Goal: Information Seeking & Learning: Learn about a topic

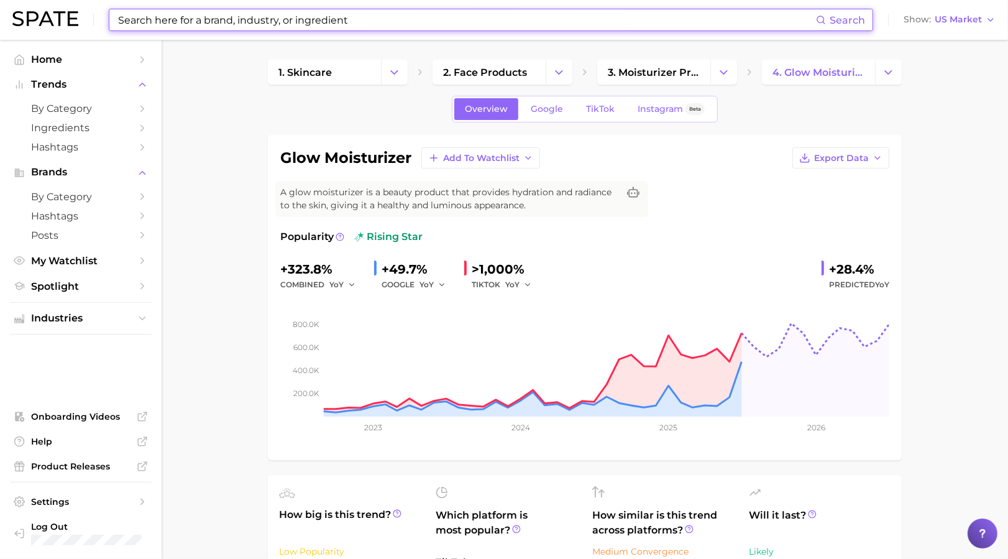
click at [216, 21] on input at bounding box center [466, 19] width 699 height 21
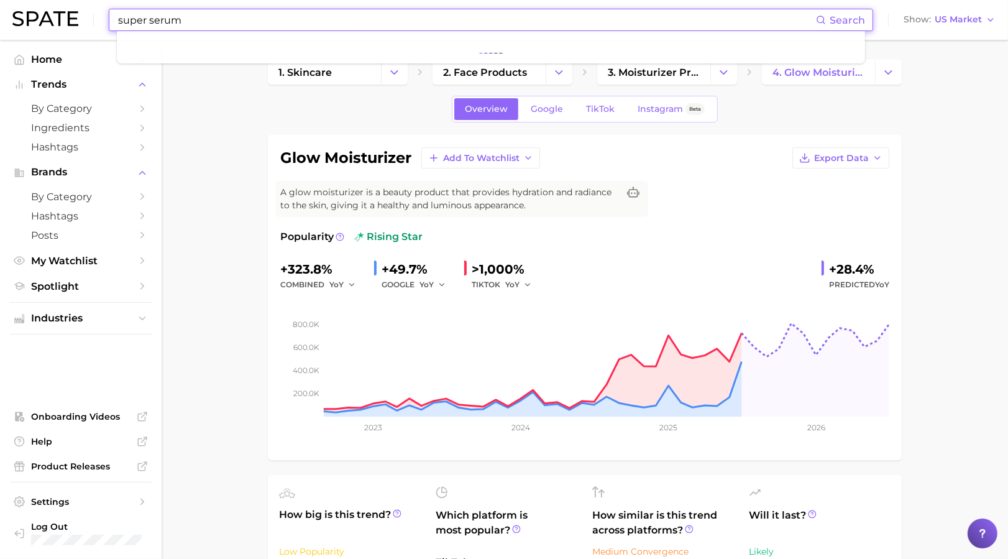
type input "super serum"
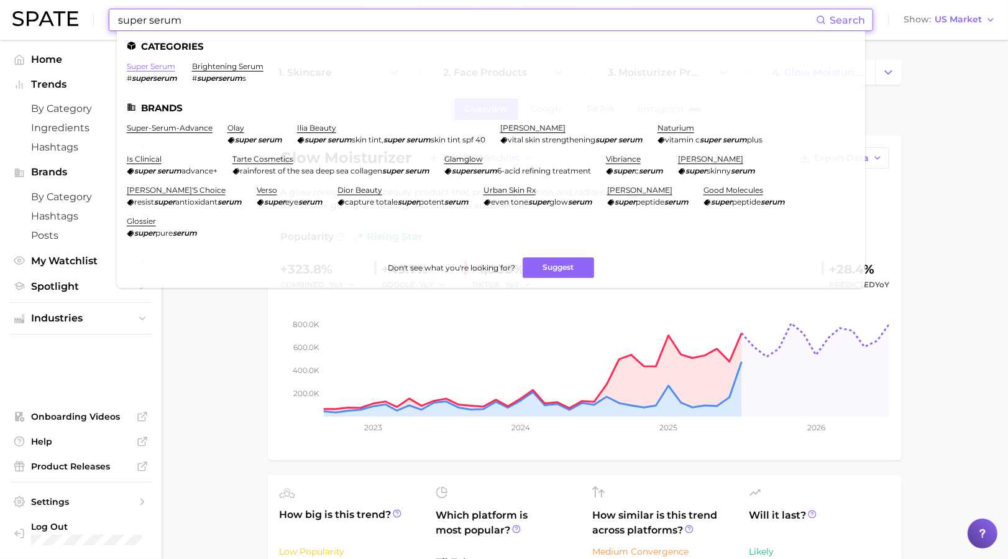
click at [154, 65] on link "super serum" at bounding box center [151, 66] width 48 height 9
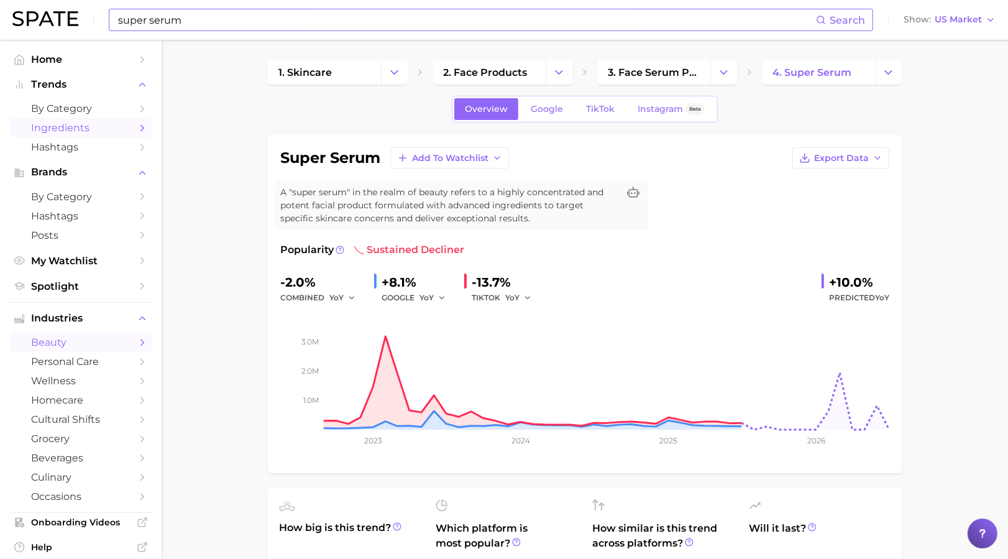
click at [78, 129] on span "Ingredients" at bounding box center [80, 128] width 99 height 12
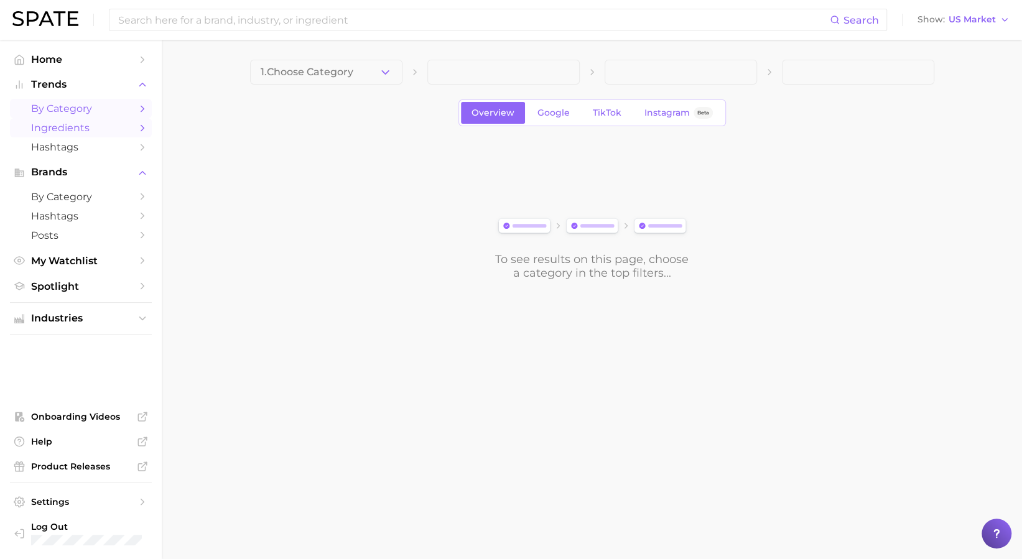
click at [74, 113] on span "by Category" at bounding box center [80, 109] width 99 height 12
click at [360, 67] on button "1. Choose Category" at bounding box center [326, 72] width 152 height 25
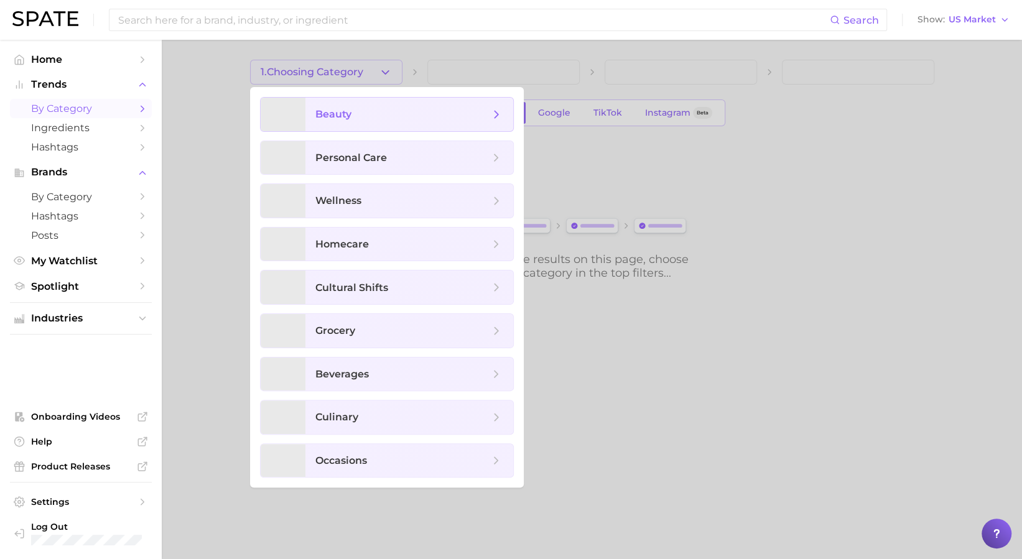
click at [382, 109] on span "beauty" at bounding box center [402, 115] width 174 height 14
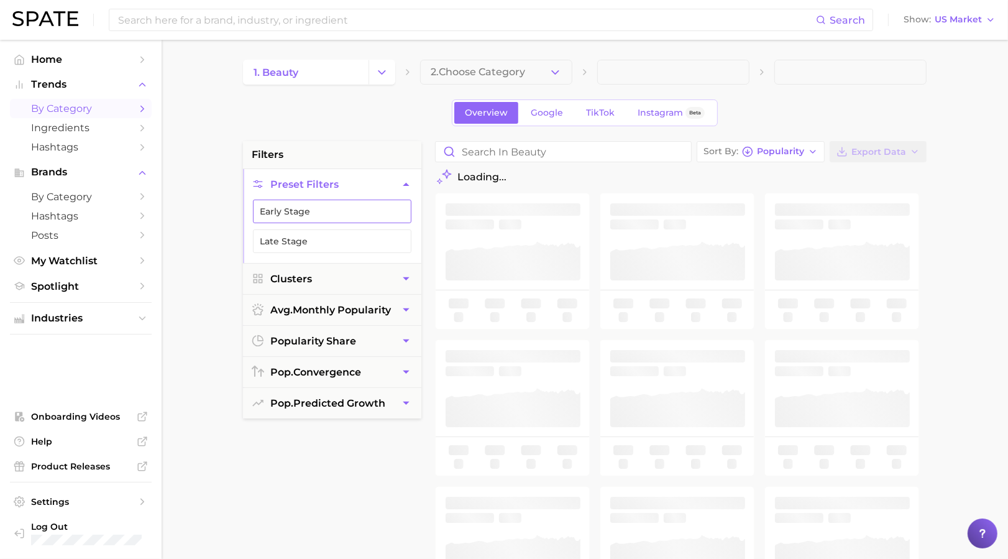
click at [288, 210] on button "Early Stage" at bounding box center [332, 212] width 159 height 24
click at [314, 210] on button "Early Stage" at bounding box center [332, 212] width 159 height 24
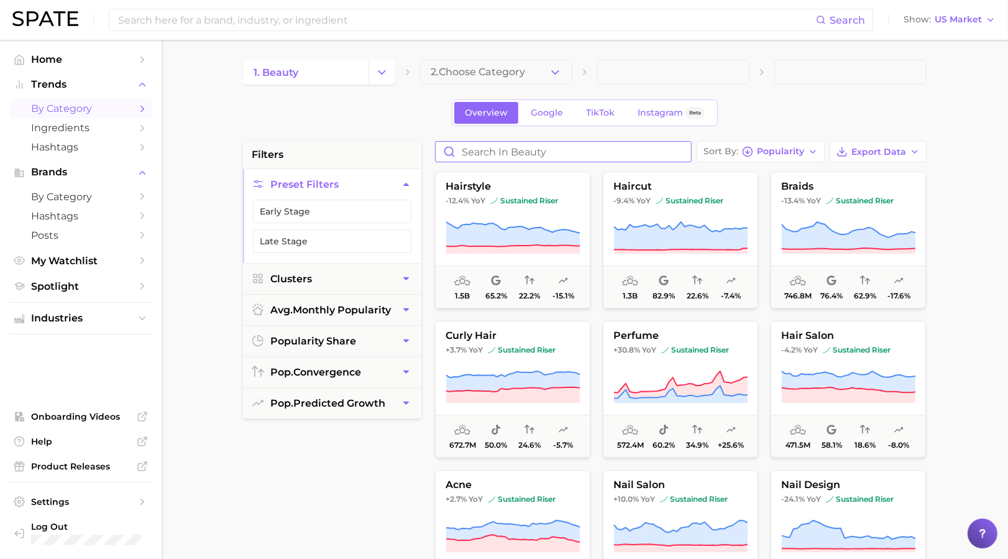
click at [537, 145] on input "Search in beauty" at bounding box center [564, 152] width 256 height 20
click at [566, 151] on input "Search in beauty" at bounding box center [564, 152] width 256 height 20
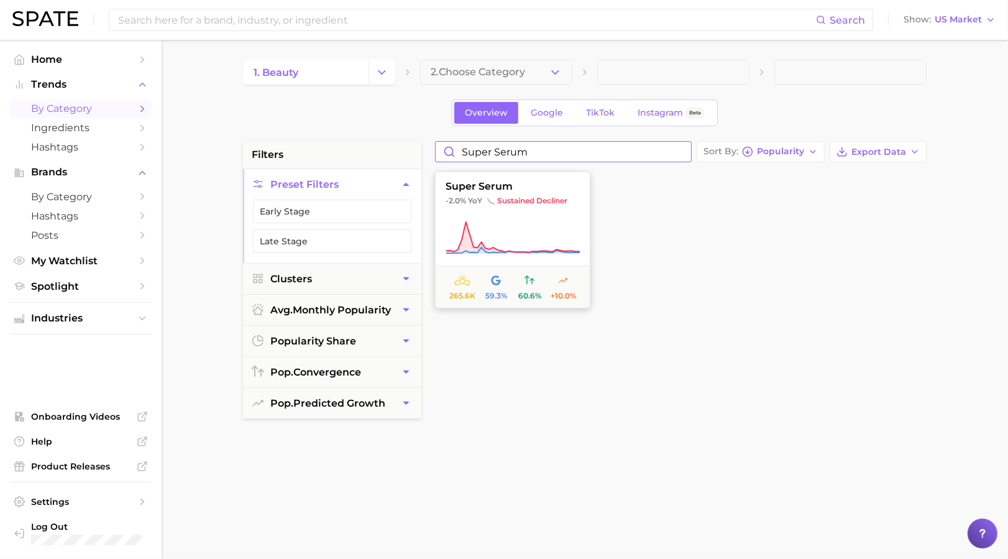
type input "super serum"
click at [511, 209] on button "super serum -2.0% YoY sustained decliner 265.6k 59.3% 60.6% +10.0%" at bounding box center [512, 240] width 155 height 137
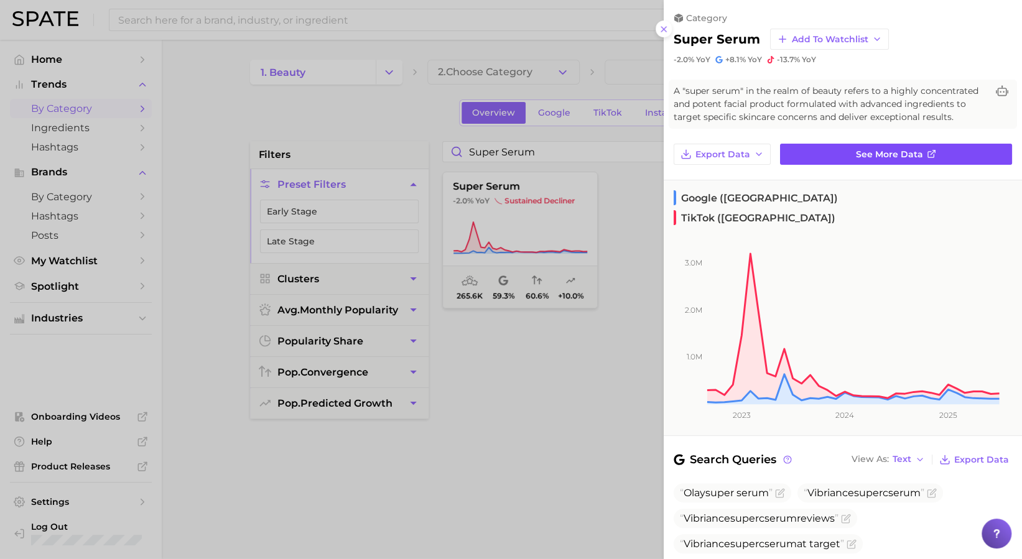
click at [862, 160] on span "See more data" at bounding box center [889, 154] width 67 height 11
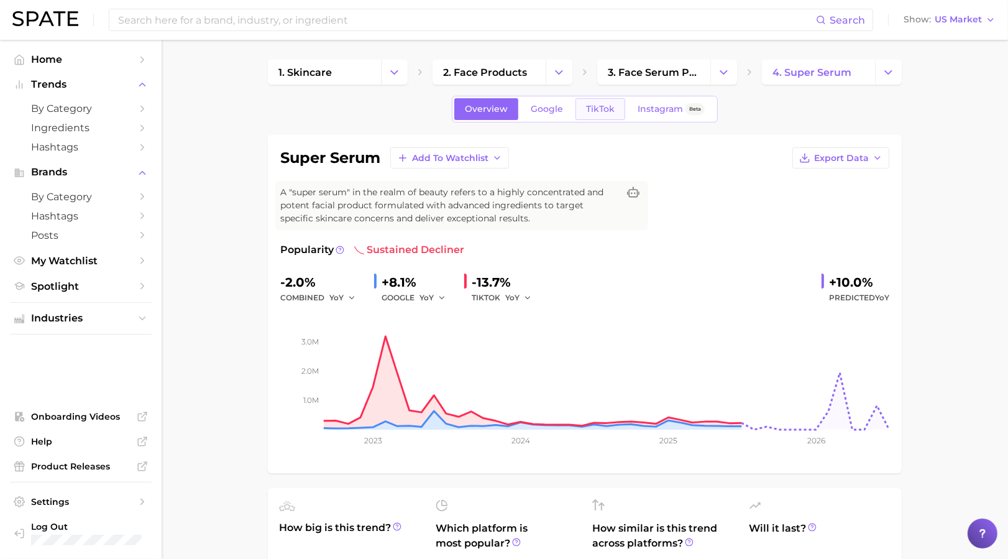
click at [602, 112] on span "TikTok" at bounding box center [600, 109] width 29 height 11
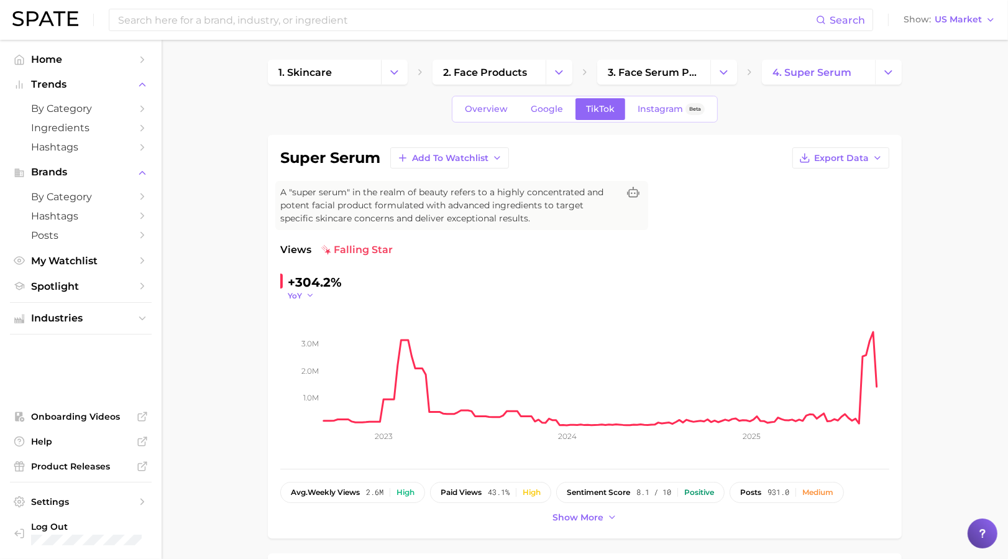
click at [288, 293] on span "YoY" at bounding box center [295, 295] width 14 height 11
click at [311, 359] on span "MoM" at bounding box center [305, 358] width 22 height 11
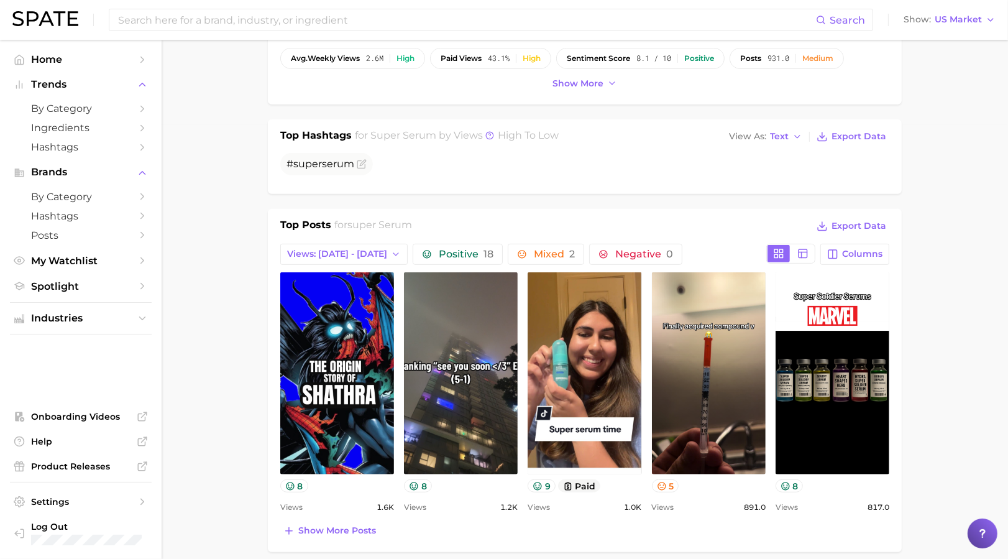
scroll to position [492, 0]
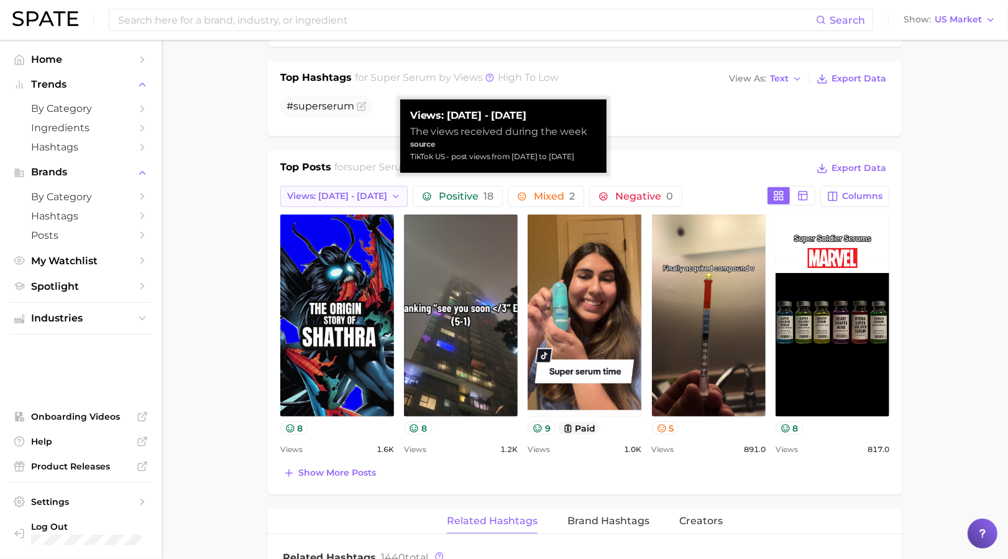
click at [348, 189] on button "Views: [DATE] - [DATE]" at bounding box center [343, 196] width 127 height 21
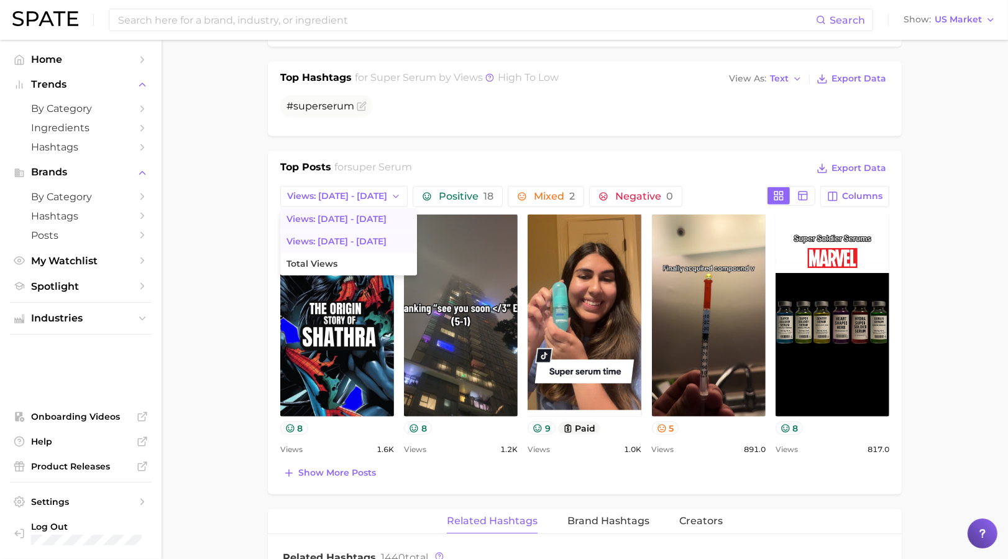
click at [343, 244] on span "Views: [DATE] - [DATE]" at bounding box center [337, 241] width 100 height 11
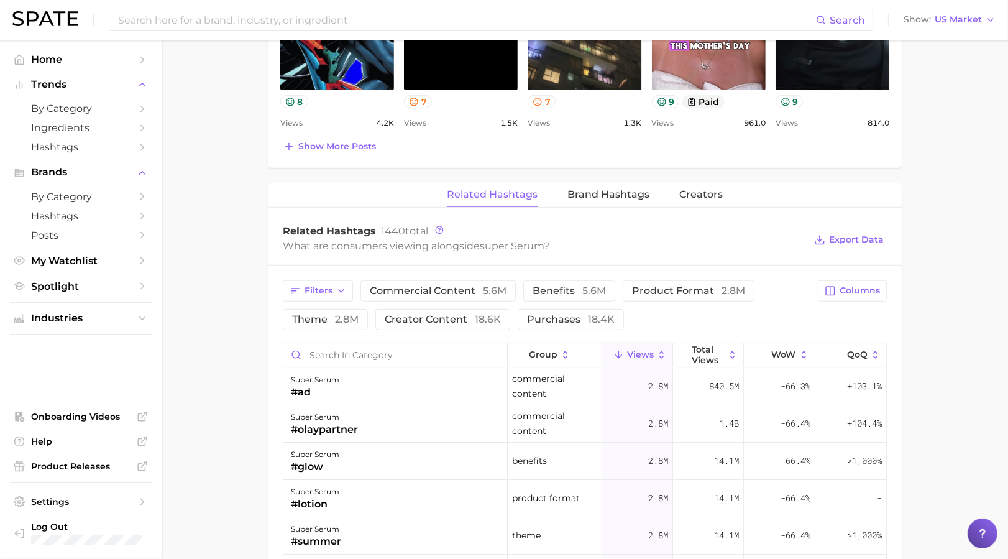
scroll to position [0, 0]
click at [851, 291] on span "Columns" at bounding box center [860, 290] width 40 height 11
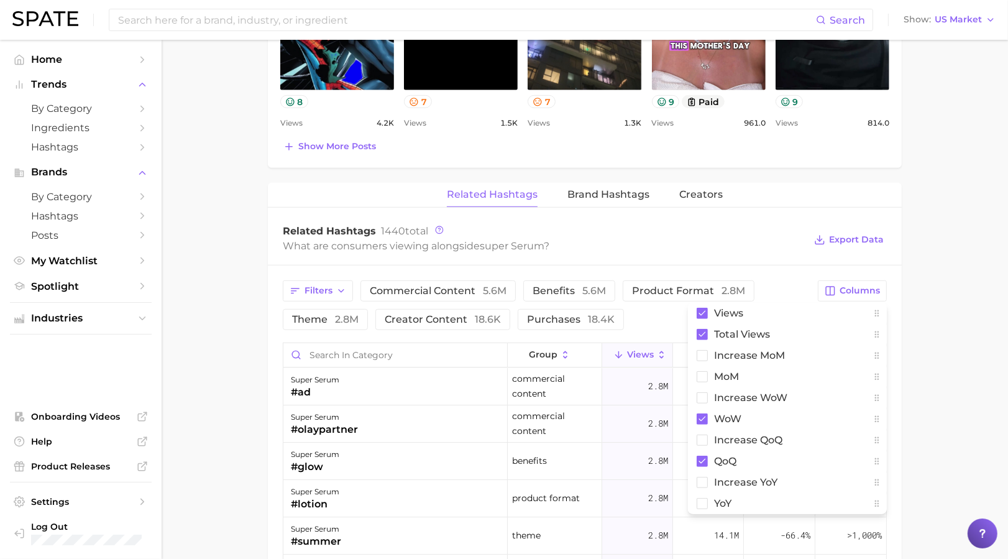
click at [238, 254] on main "1. skincare 2. face products 3. face serum products 4. super serum Overview Goo…" at bounding box center [585, 100] width 847 height 1757
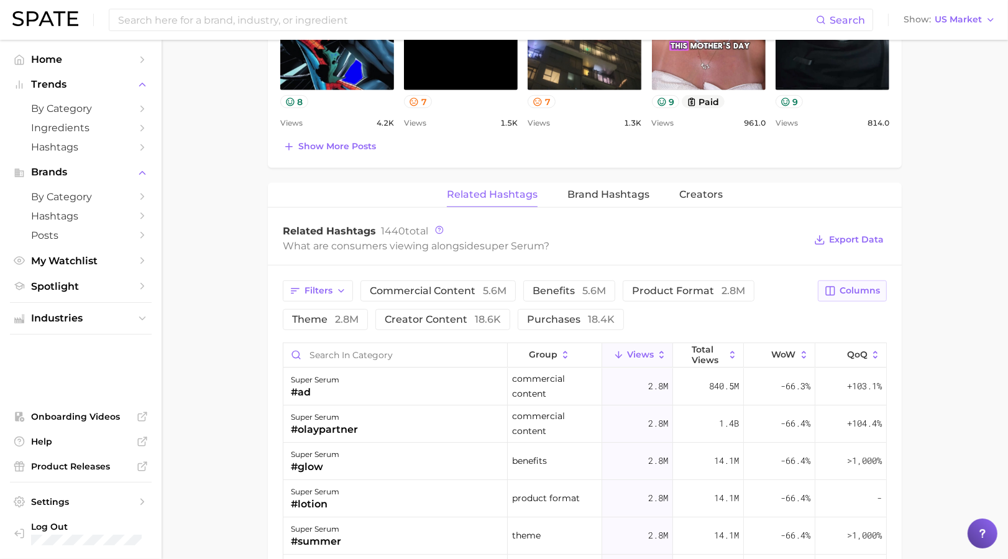
click at [858, 285] on span "Columns" at bounding box center [860, 290] width 40 height 11
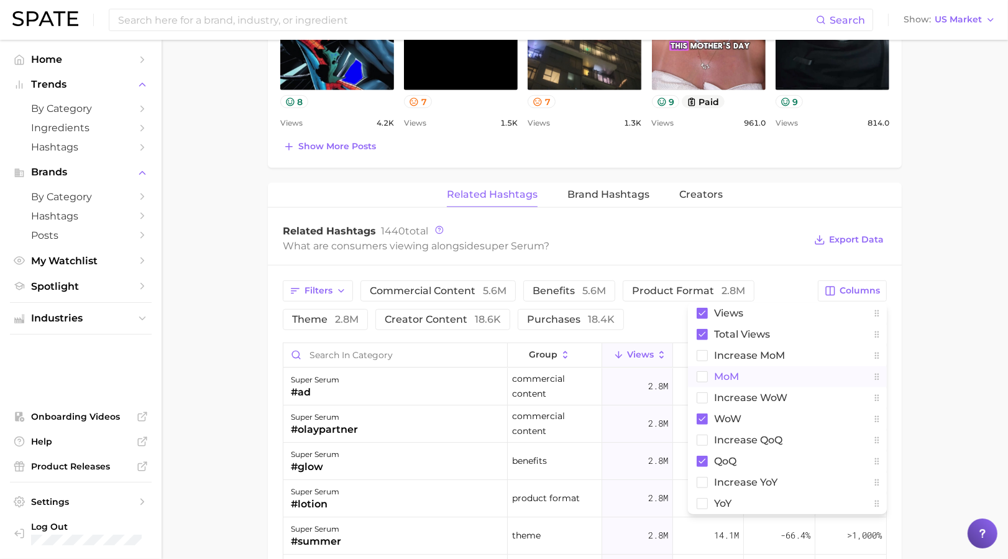
click at [701, 371] on rect at bounding box center [703, 376] width 11 height 11
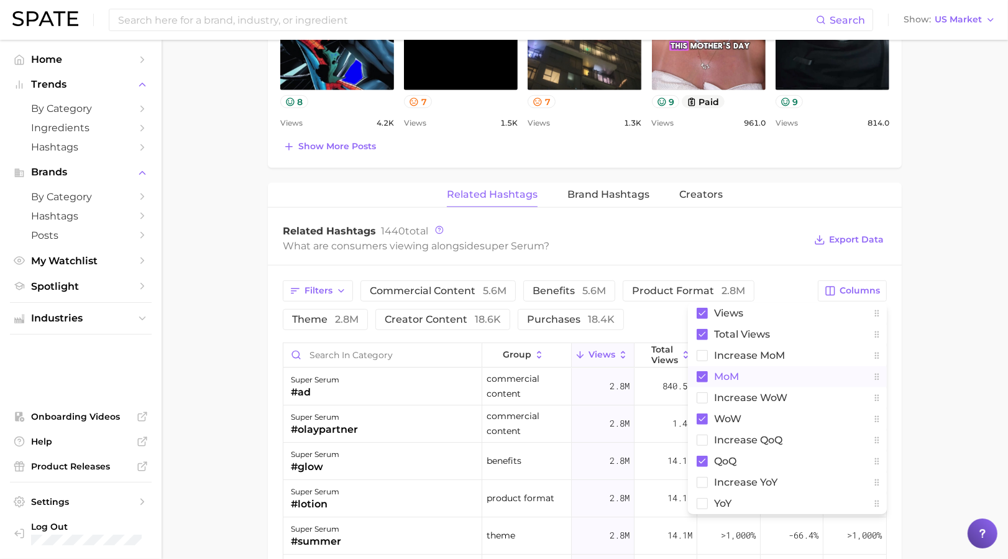
click at [930, 309] on main "1. skincare 2. face products 3. face serum products 4. super serum Overview Goo…" at bounding box center [585, 100] width 847 height 1757
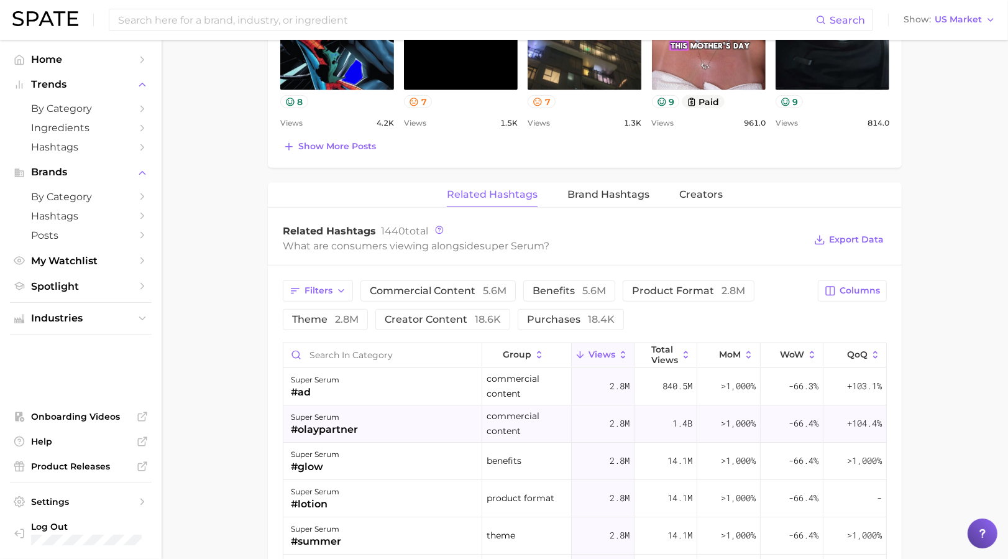
click at [643, 422] on div "1.4b" at bounding box center [666, 423] width 63 height 37
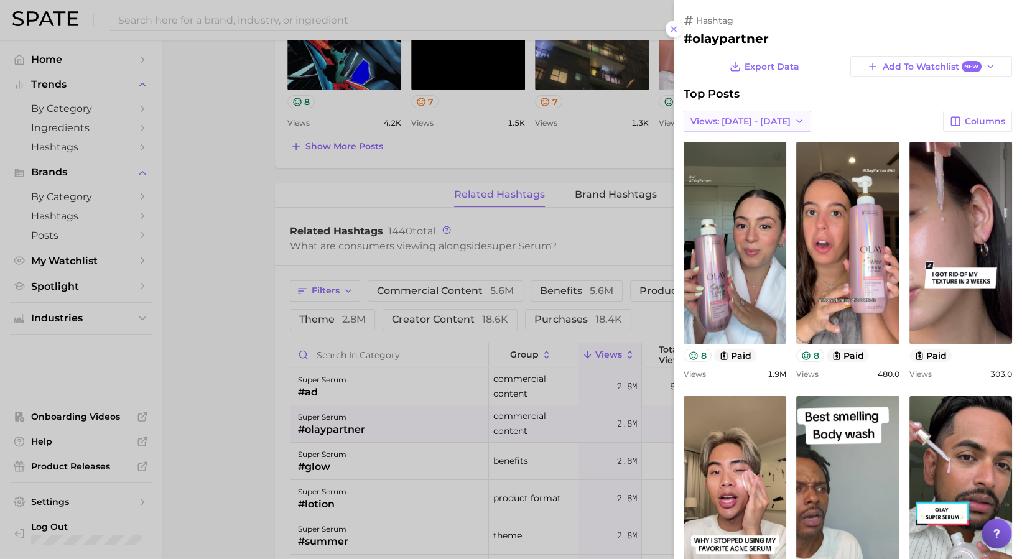
click at [741, 122] on span "Views: [DATE] - [DATE]" at bounding box center [740, 121] width 100 height 11
click at [715, 164] on span "Total Views" at bounding box center [715, 167] width 51 height 11
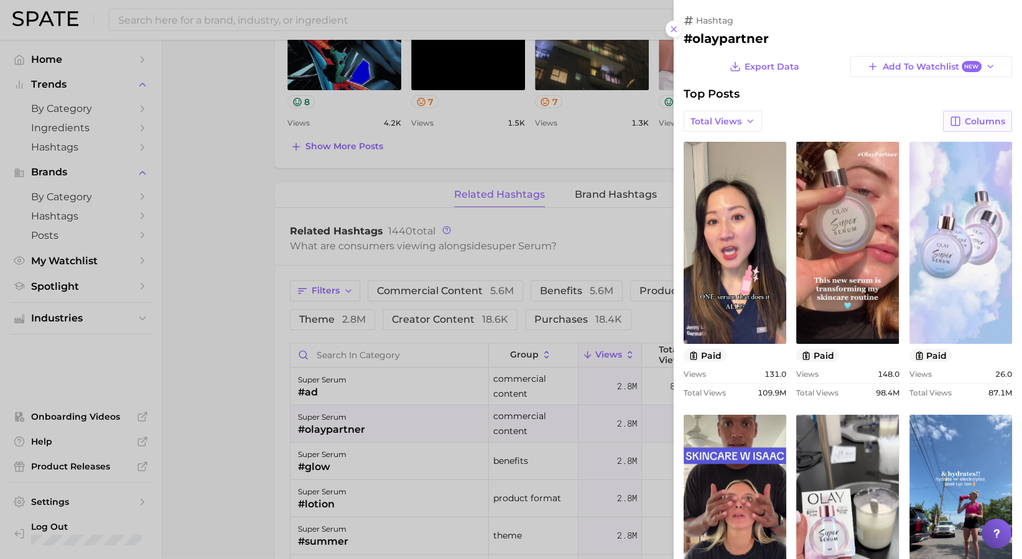
click at [950, 123] on button "Columns" at bounding box center [977, 121] width 69 height 21
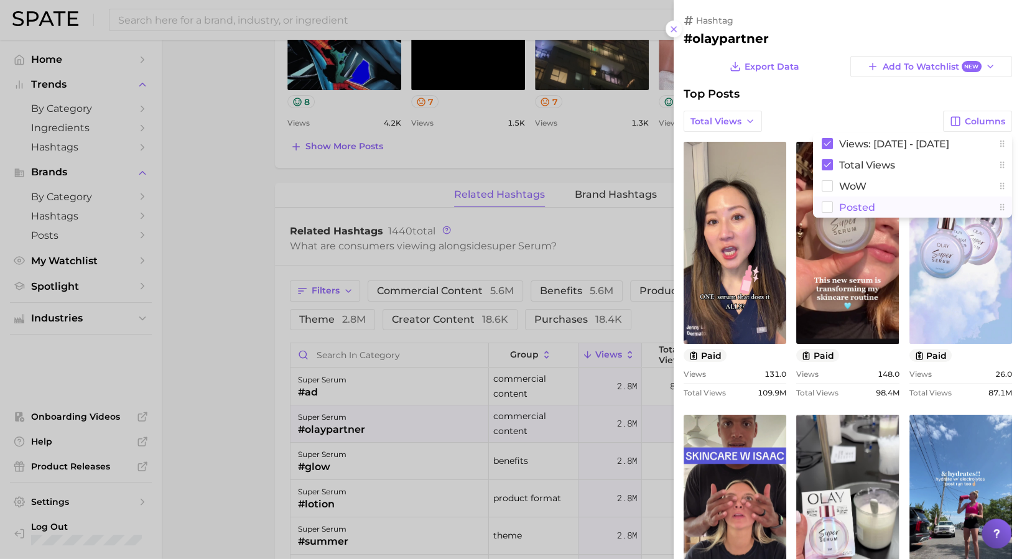
click at [839, 206] on span "Posted" at bounding box center [857, 207] width 36 height 11
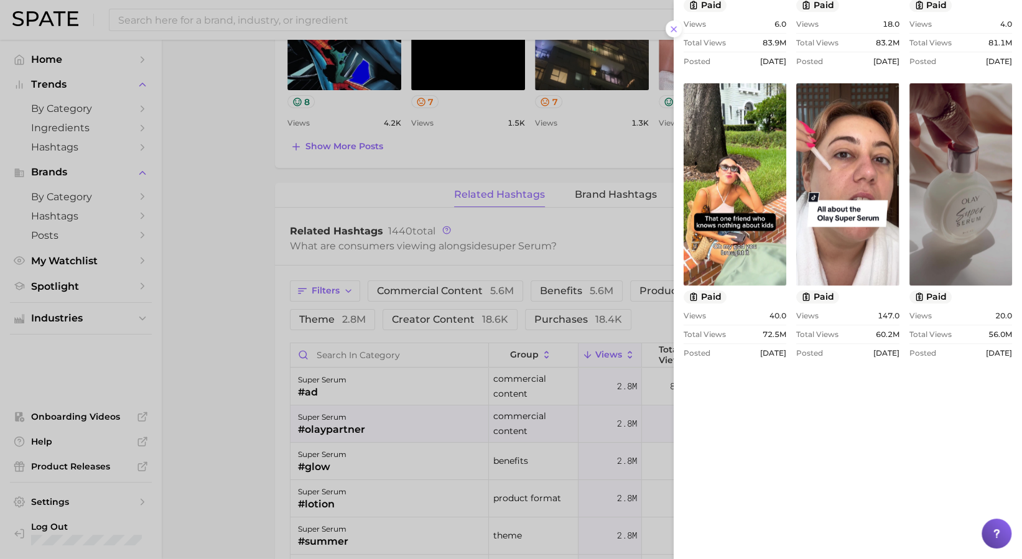
scroll to position [1059, 0]
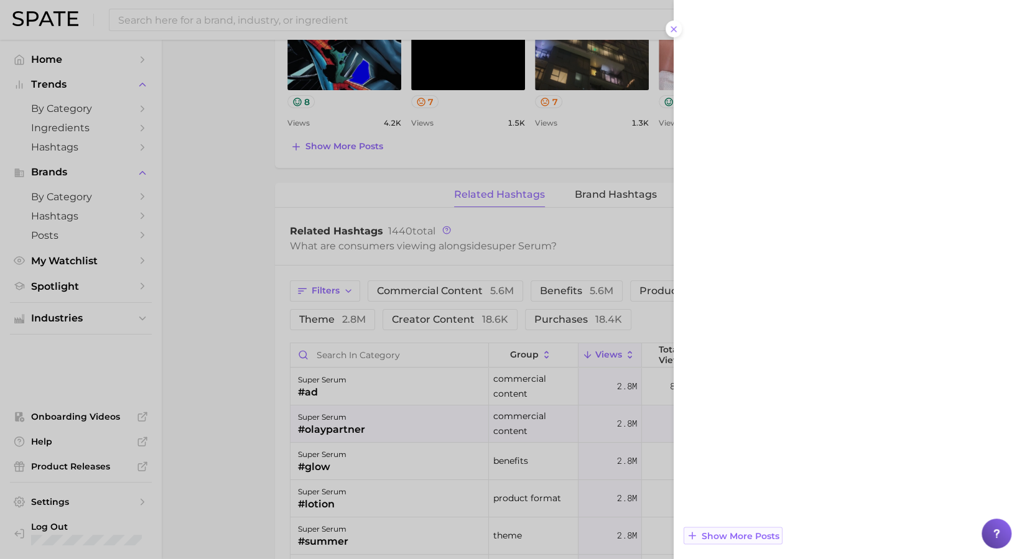
click at [737, 535] on span "Show more posts" at bounding box center [740, 535] width 78 height 11
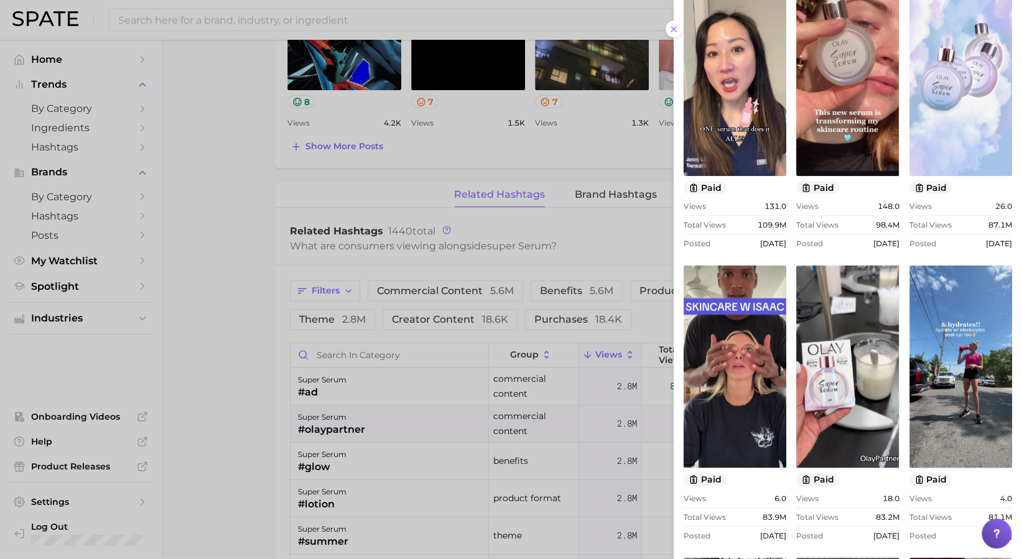
scroll to position [0, 0]
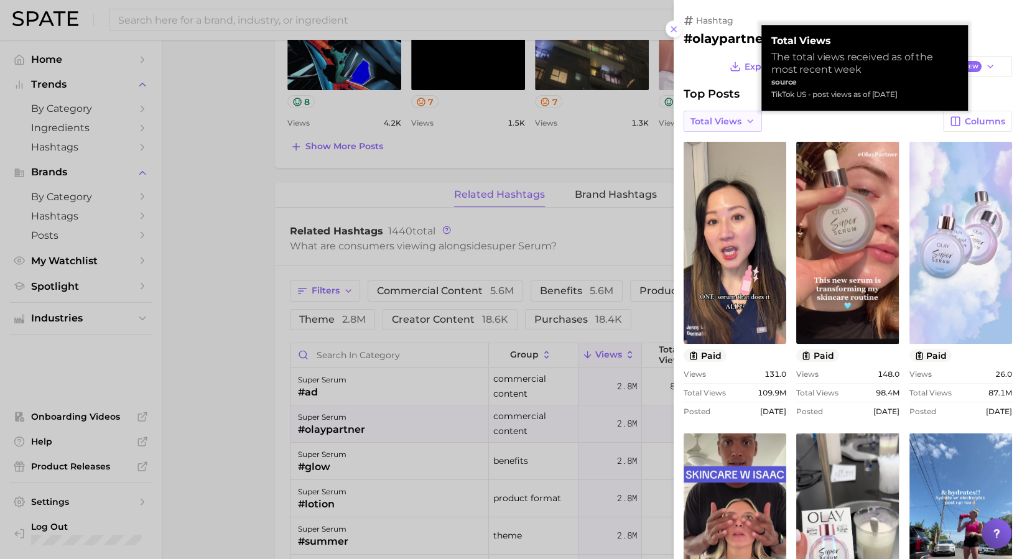
click at [716, 126] on span "Total Views" at bounding box center [715, 121] width 51 height 11
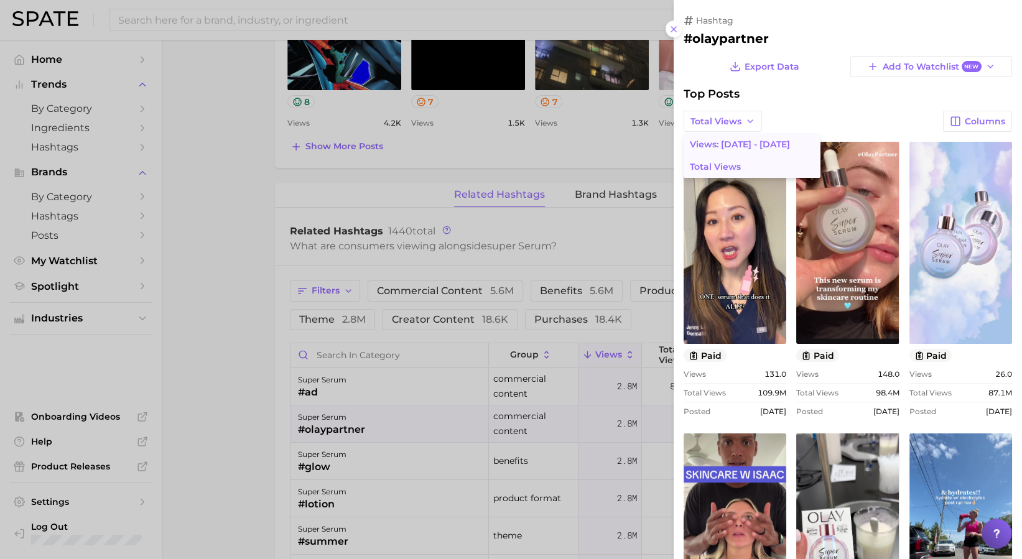
click at [716, 143] on span "Views: [DATE] - [DATE]" at bounding box center [740, 144] width 100 height 11
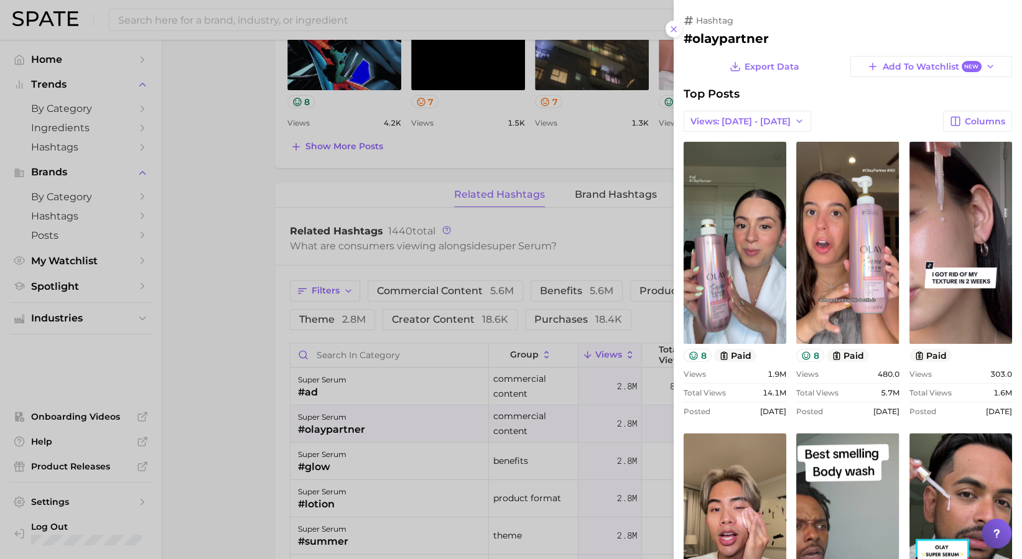
click at [226, 313] on div at bounding box center [511, 279] width 1022 height 559
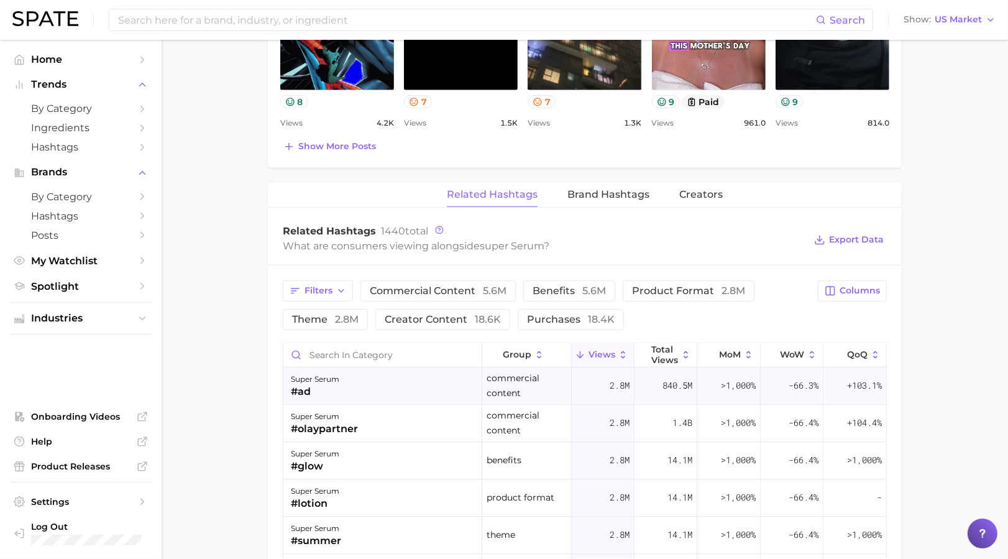
scroll to position [1, 0]
click at [543, 302] on div "Filters commercial content 5.6m benefits 5.6m product format 2.8m theme 2.8m cr…" at bounding box center [547, 305] width 528 height 50
click at [551, 290] on span "benefits 5.6m" at bounding box center [569, 291] width 73 height 10
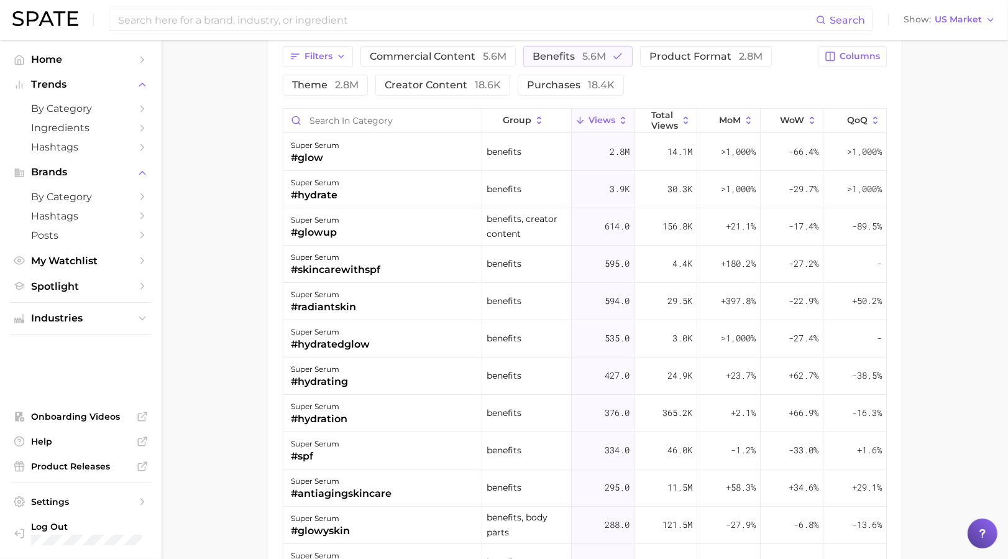
scroll to position [1052, 0]
